Goal: Navigation & Orientation: Find specific page/section

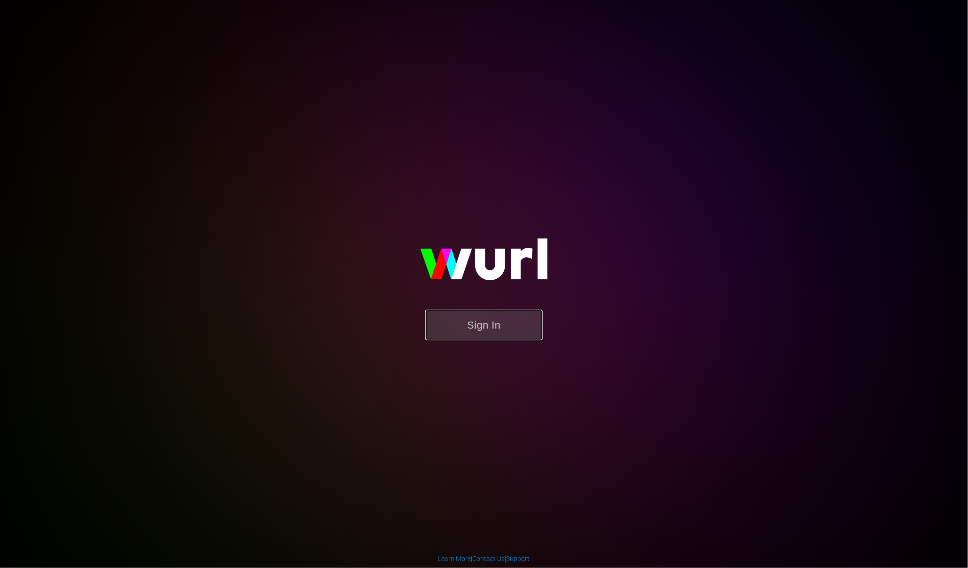
click at [451, 333] on button "Sign In" at bounding box center [483, 325] width 117 height 31
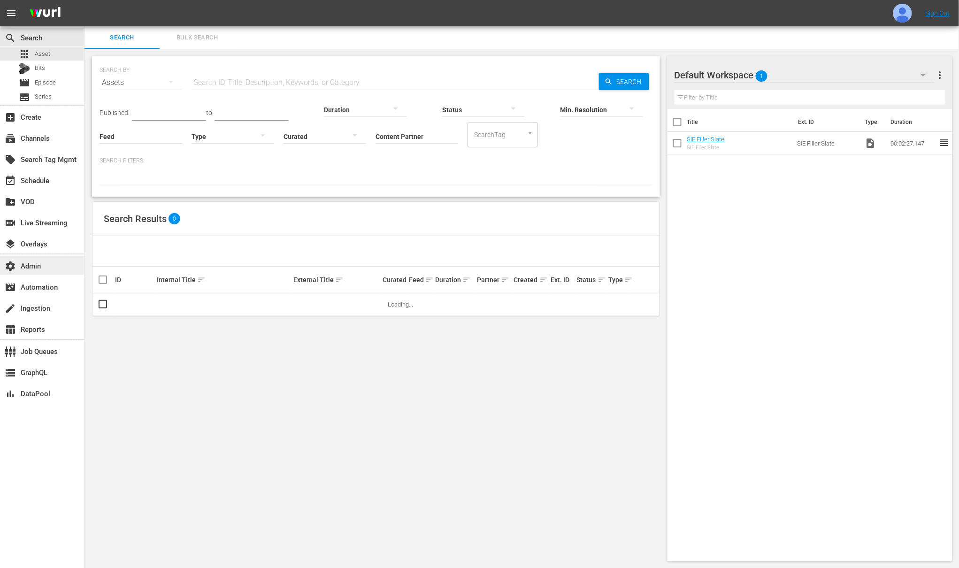
click at [30, 266] on div "settings Admin" at bounding box center [26, 264] width 53 height 8
click at [28, 259] on div "settings Admin" at bounding box center [42, 265] width 84 height 19
